Goal: Transaction & Acquisition: Purchase product/service

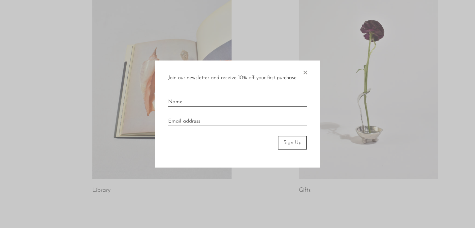
scroll to position [350, 0]
click at [180, 101] on input "text" at bounding box center [237, 99] width 139 height 15
type input "Natasja"
type input "natasjafarmer@hotmail.com"
click at [189, 101] on input "Natasja" at bounding box center [237, 99] width 139 height 15
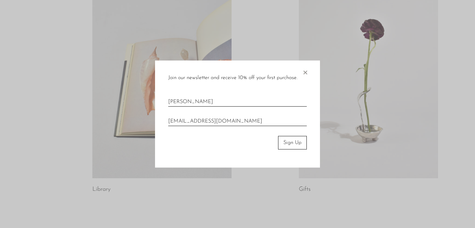
type input "Natasja Farmer"
click at [289, 142] on button "Sign Up" at bounding box center [292, 142] width 29 height 13
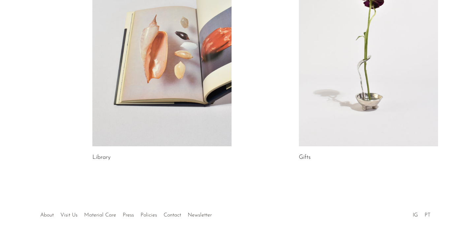
scroll to position [413, 0]
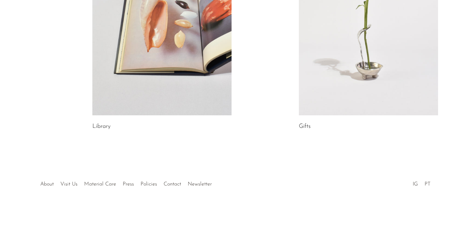
click at [361, 52] on link at bounding box center [368, 18] width 139 height 195
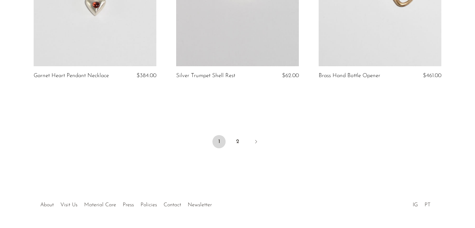
scroll to position [2397, 0]
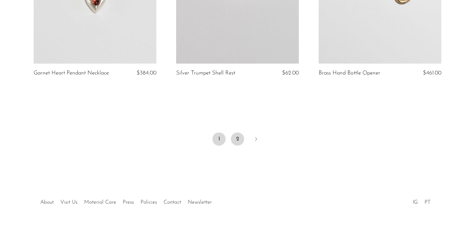
click at [234, 133] on link "2" at bounding box center [237, 139] width 13 height 13
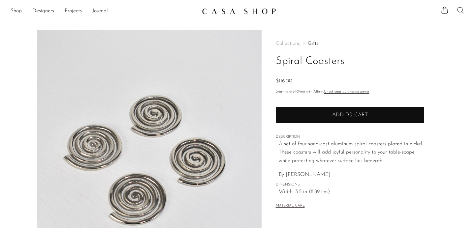
click at [342, 115] on span "Add to cart" at bounding box center [350, 115] width 36 height 6
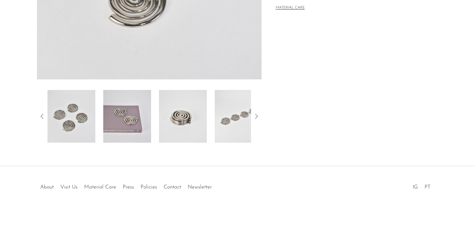
scroll to position [199, 0]
click at [177, 112] on img at bounding box center [183, 115] width 48 height 53
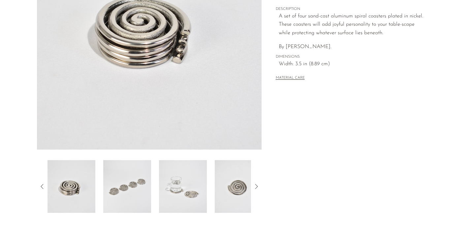
scroll to position [129, 0]
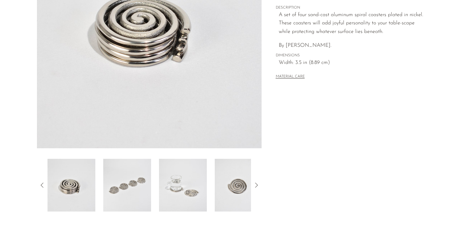
click at [233, 184] on img at bounding box center [239, 185] width 48 height 53
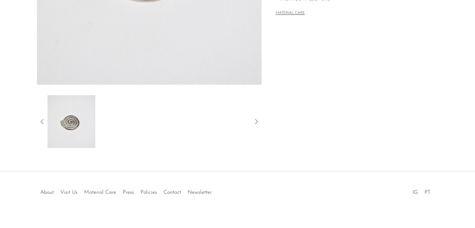
scroll to position [201, 0]
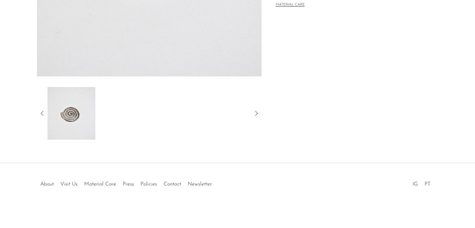
click at [41, 113] on icon at bounding box center [42, 113] width 3 height 5
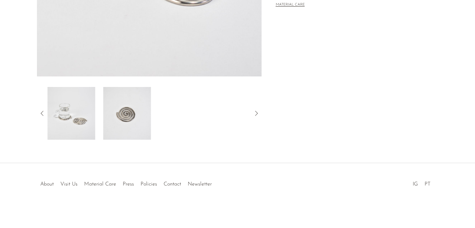
click at [41, 113] on icon at bounding box center [42, 113] width 3 height 5
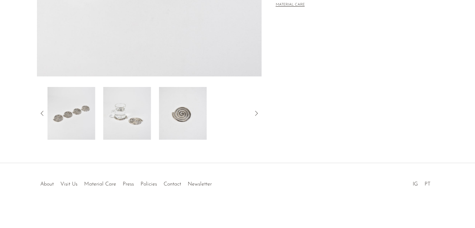
click at [125, 129] on img at bounding box center [127, 113] width 48 height 53
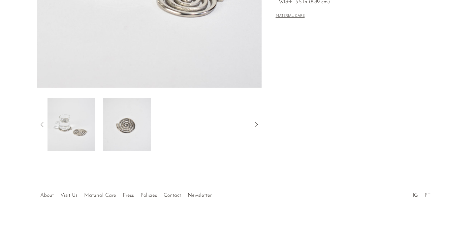
scroll to position [192, 0]
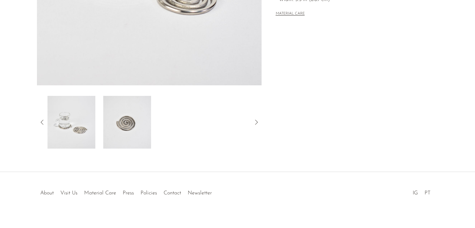
click at [40, 122] on icon at bounding box center [42, 122] width 8 height 8
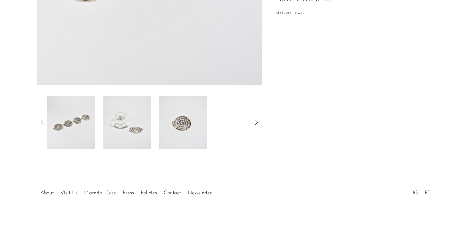
click at [69, 130] on img at bounding box center [71, 122] width 48 height 53
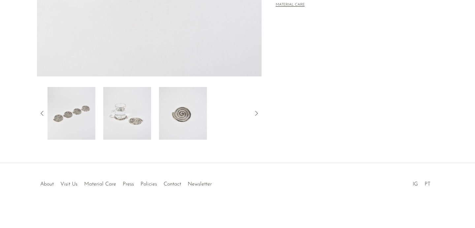
click at [42, 114] on icon at bounding box center [42, 113] width 3 height 5
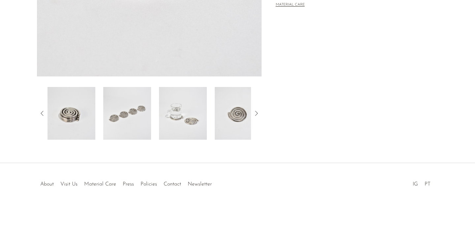
click at [41, 114] on icon at bounding box center [42, 113] width 8 height 8
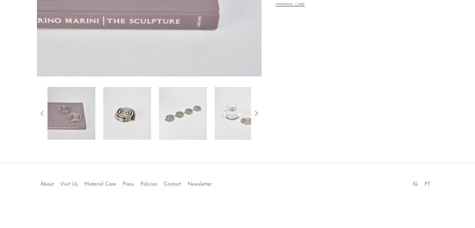
click at [42, 113] on icon at bounding box center [42, 113] width 8 height 8
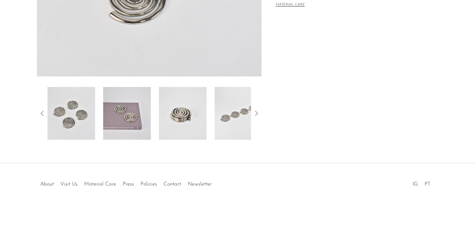
click at [64, 114] on img at bounding box center [71, 113] width 48 height 53
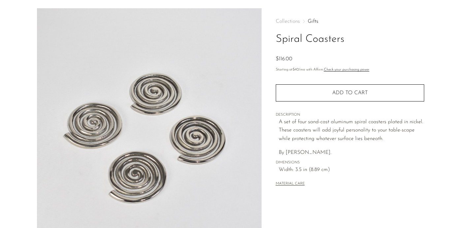
scroll to position [200, 0]
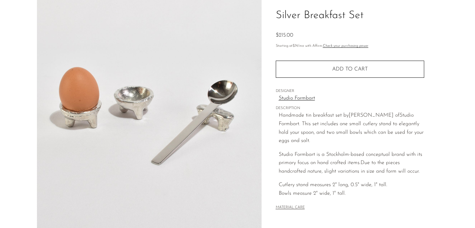
scroll to position [90, 0]
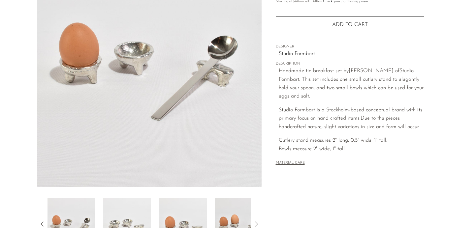
click at [135, 213] on img at bounding box center [127, 224] width 48 height 53
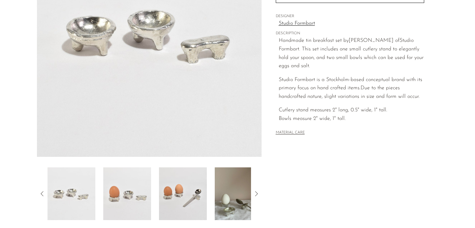
scroll to position [125, 0]
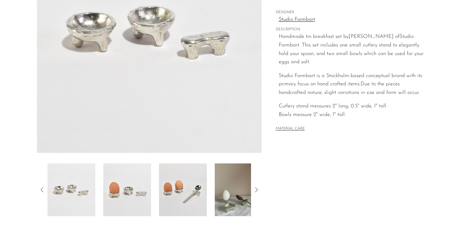
click at [256, 190] on icon at bounding box center [256, 190] width 8 height 8
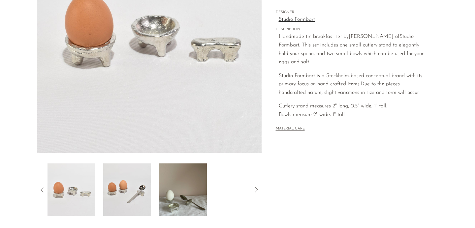
click at [139, 193] on img at bounding box center [127, 190] width 48 height 53
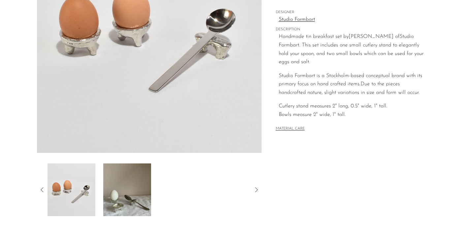
click at [130, 196] on img at bounding box center [127, 190] width 48 height 53
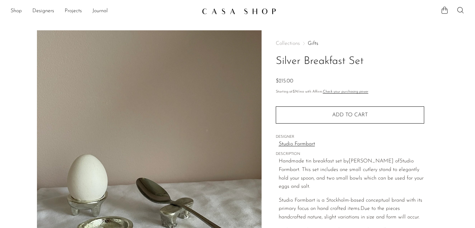
scroll to position [200, 0]
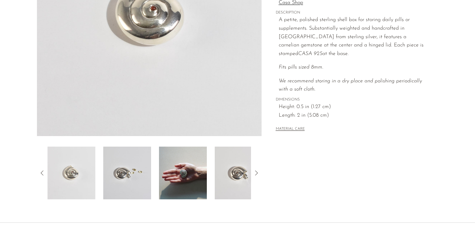
scroll to position [140, 0]
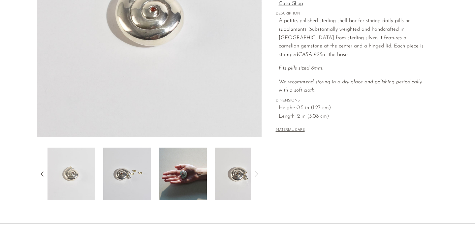
click at [124, 175] on img at bounding box center [127, 174] width 48 height 53
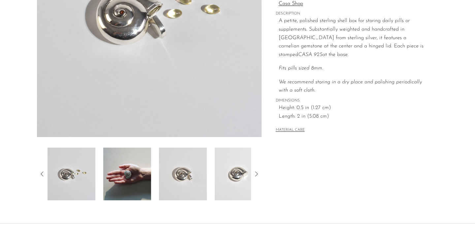
click at [191, 170] on img at bounding box center [183, 174] width 48 height 53
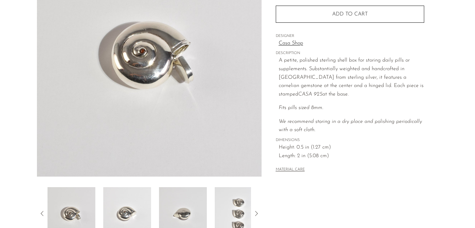
scroll to position [102, 0]
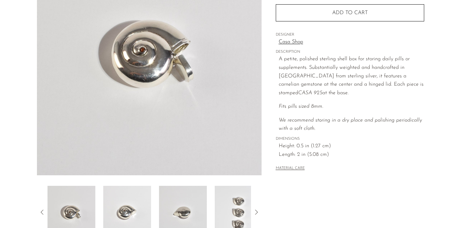
click at [129, 212] on img at bounding box center [127, 212] width 48 height 53
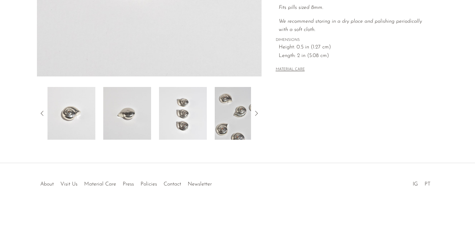
scroll to position [201, 0]
click at [231, 109] on img at bounding box center [239, 113] width 48 height 53
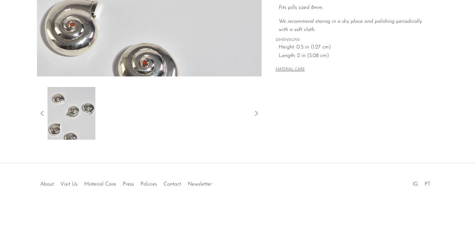
click at [39, 110] on icon at bounding box center [42, 113] width 8 height 8
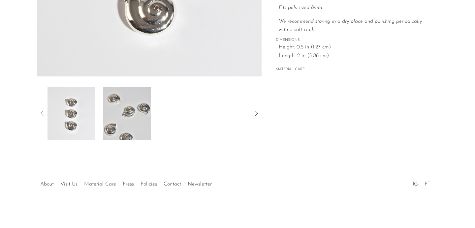
click at [67, 117] on img at bounding box center [71, 113] width 48 height 53
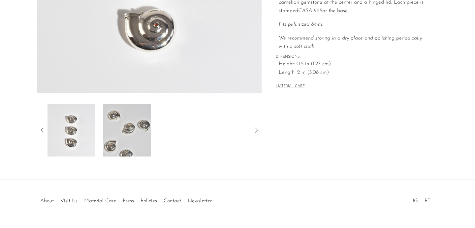
scroll to position [185, 0]
click at [42, 127] on icon at bounding box center [42, 130] width 8 height 8
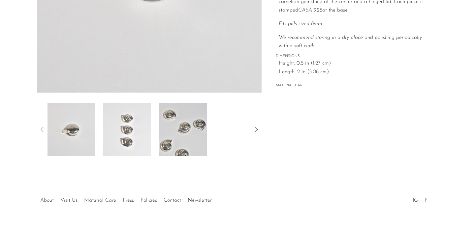
click at [86, 133] on img at bounding box center [71, 129] width 48 height 53
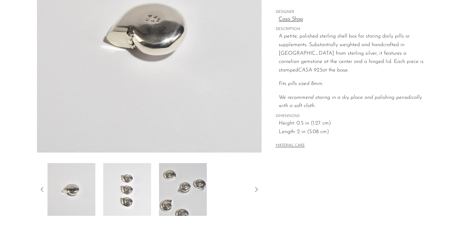
scroll to position [129, 0]
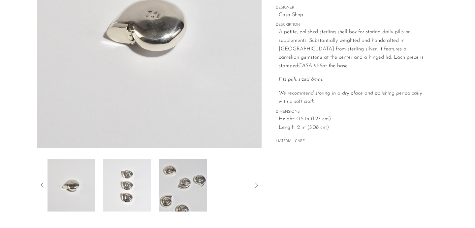
click at [40, 185] on icon at bounding box center [42, 185] width 8 height 8
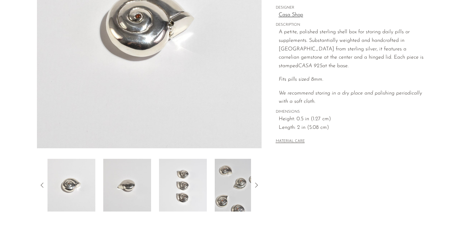
click at [40, 185] on icon at bounding box center [42, 185] width 8 height 8
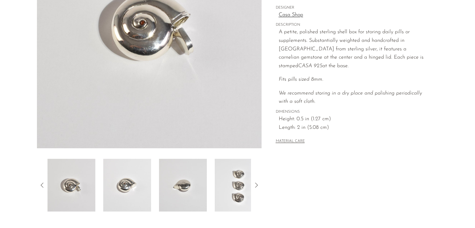
click at [40, 185] on icon at bounding box center [42, 185] width 8 height 8
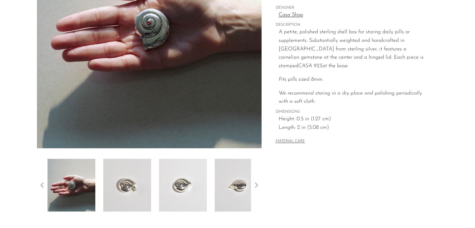
click at [40, 185] on icon at bounding box center [42, 185] width 8 height 8
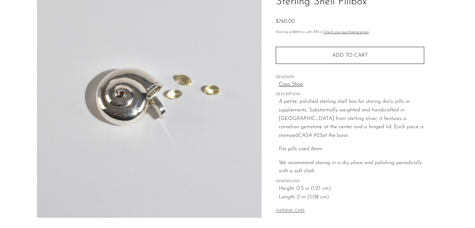
scroll to position [60, 0]
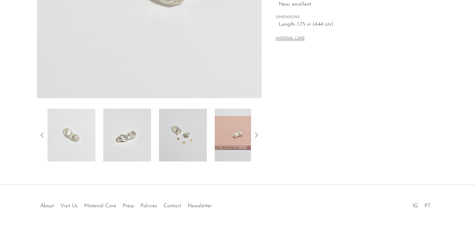
scroll to position [181, 0]
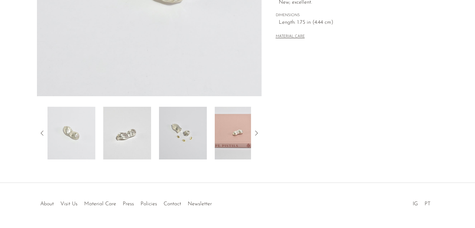
click at [125, 137] on img at bounding box center [127, 133] width 48 height 53
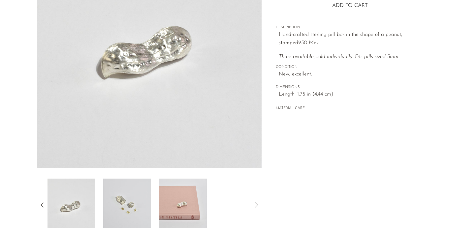
scroll to position [111, 0]
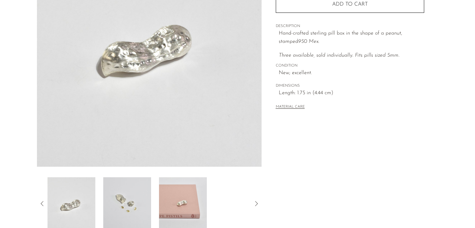
click at [125, 200] on img at bounding box center [127, 203] width 48 height 53
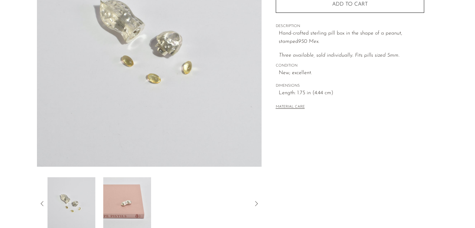
click at [129, 197] on img at bounding box center [127, 203] width 48 height 53
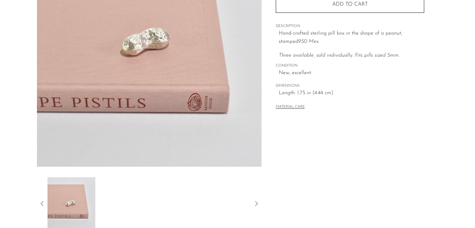
click at [41, 202] on icon at bounding box center [42, 204] width 8 height 8
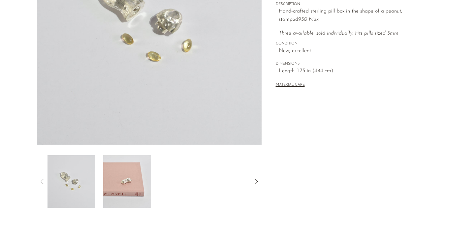
scroll to position [133, 0]
click at [44, 181] on icon at bounding box center [42, 181] width 8 height 8
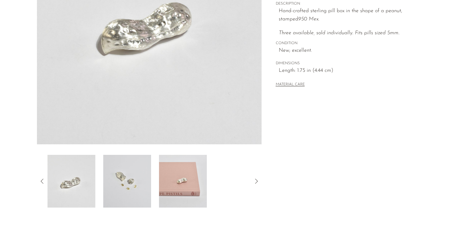
click at [43, 181] on icon at bounding box center [42, 181] width 8 height 8
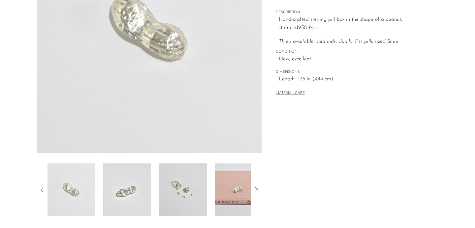
scroll to position [125, 0]
click at [179, 191] on img at bounding box center [183, 189] width 48 height 53
click at [181, 190] on img at bounding box center [183, 189] width 48 height 53
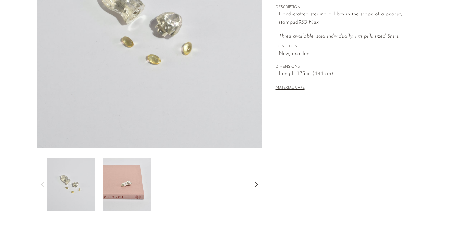
scroll to position [132, 0]
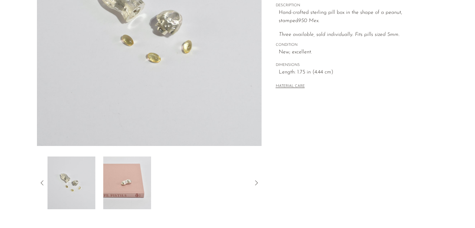
click at [44, 181] on icon at bounding box center [42, 183] width 8 height 8
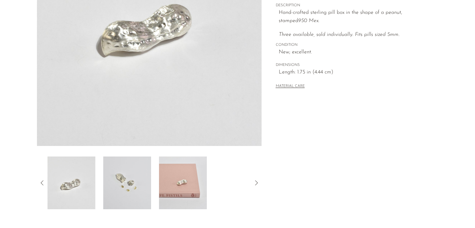
click at [72, 186] on img at bounding box center [71, 183] width 48 height 53
click at [43, 185] on icon at bounding box center [42, 183] width 8 height 8
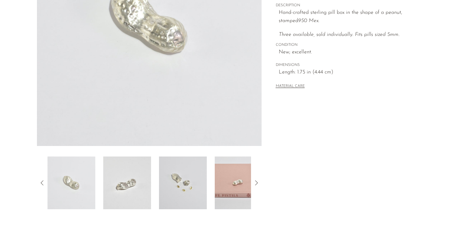
click at [68, 186] on img at bounding box center [71, 183] width 48 height 53
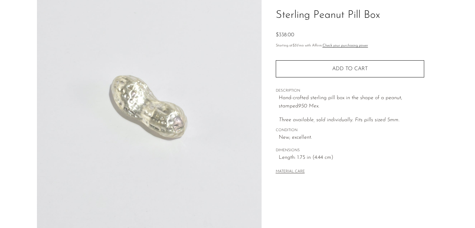
scroll to position [0, 0]
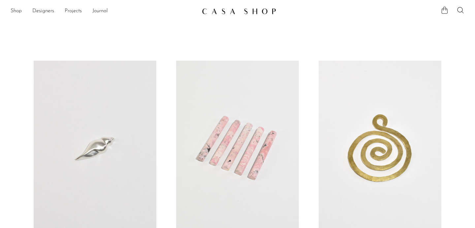
click at [444, 10] on icon at bounding box center [445, 10] width 8 height 8
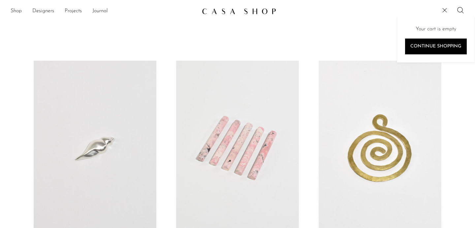
drag, startPoint x: 455, startPoint y: 142, endPoint x: 457, endPoint y: 144, distance: 3.5
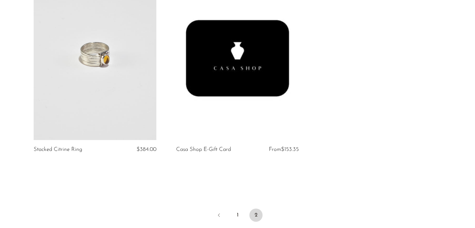
scroll to position [1905, 0]
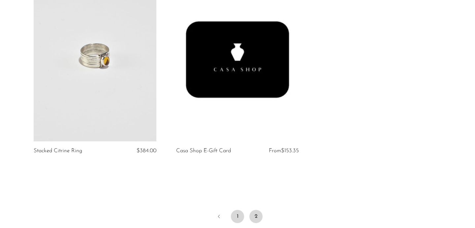
click at [235, 210] on link "1" at bounding box center [237, 216] width 13 height 13
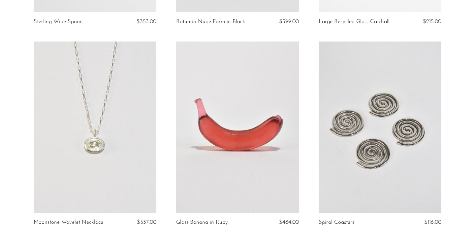
scroll to position [446, 0]
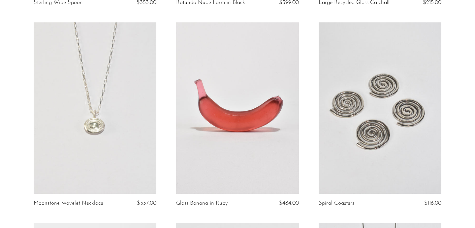
click at [372, 106] on link at bounding box center [380, 108] width 123 height 172
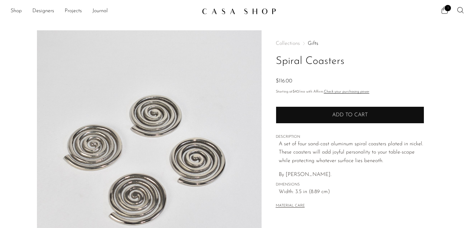
click at [356, 112] on span "Add to cart" at bounding box center [350, 114] width 36 height 5
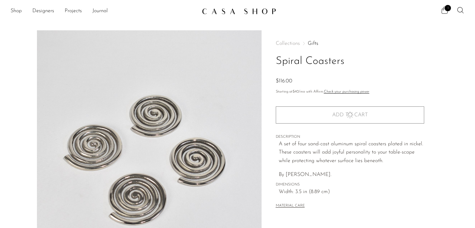
click at [445, 9] on span "1" at bounding box center [448, 8] width 6 height 6
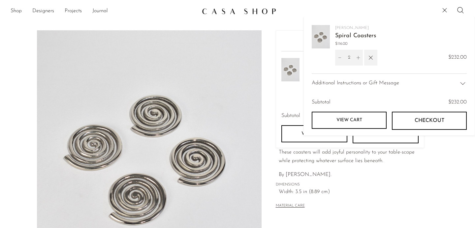
click at [341, 117] on link "View cart" at bounding box center [349, 120] width 75 height 17
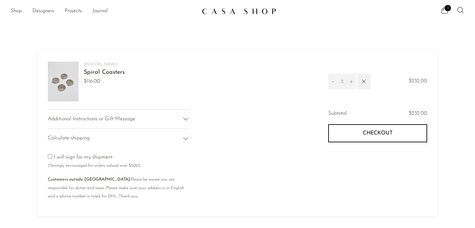
click at [333, 83] on icon "Decrement" at bounding box center [332, 81] width 5 height 5
type input "1"
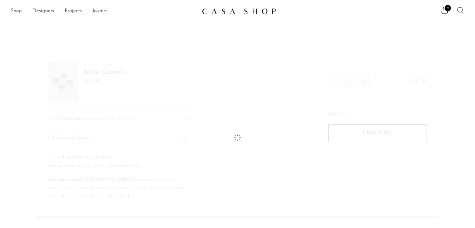
scroll to position [17, 0]
click at [21, 95] on article "Your cart is empty Continue shopping Sophie Lou Jacobsen Spiral Coasters $116.0…" at bounding box center [237, 111] width 475 height 223
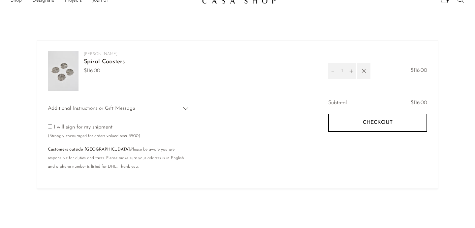
scroll to position [9, 0]
click at [51, 128] on input"] "checkbox" at bounding box center [50, 128] width 4 height 4
checkbox input"] "true"
click at [376, 126] on span "Checkout" at bounding box center [378, 124] width 30 height 6
